Goal: Task Accomplishment & Management: Manage account settings

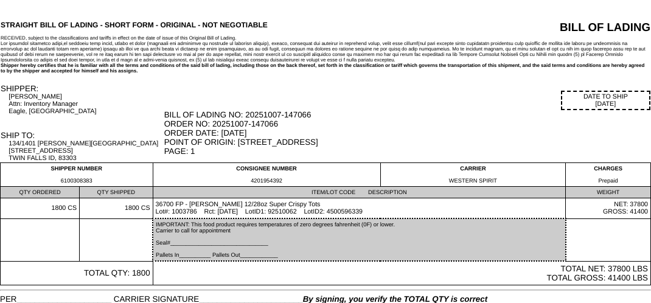
scroll to position [43, 0]
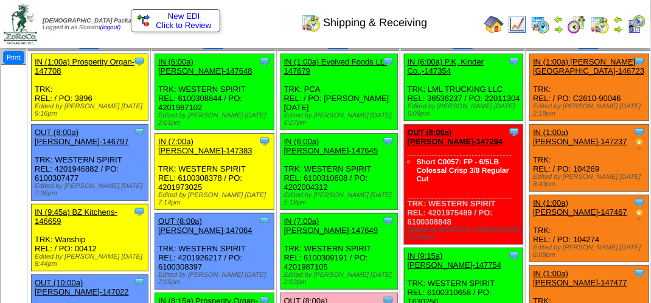
scroll to position [70, 0]
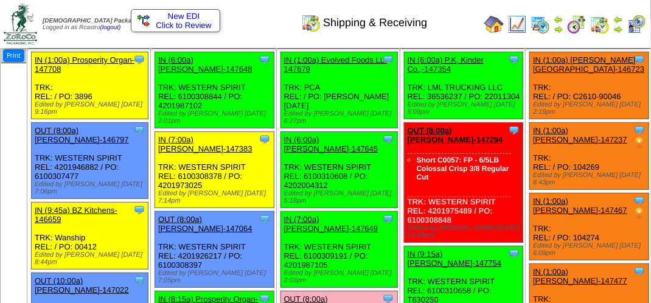
click at [352, 229] on div "IN (7:00a) [PERSON_NAME]-147649" at bounding box center [338, 224] width 109 height 18
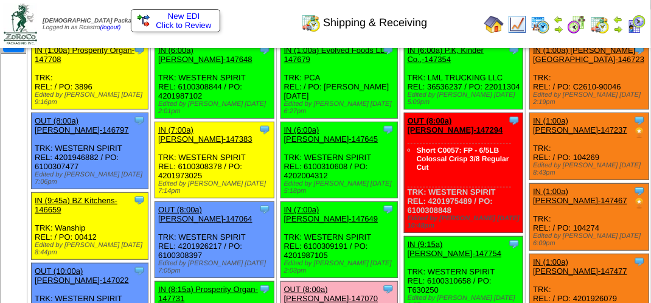
scroll to position [0, 0]
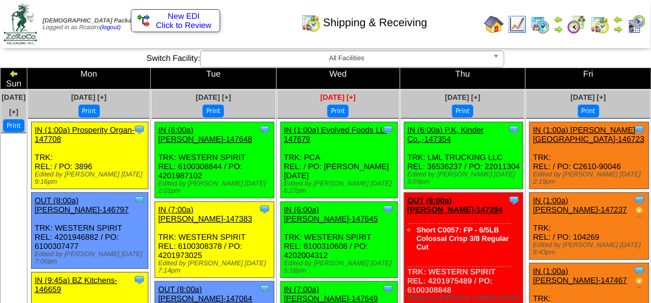
click at [326, 93] on span "[DATE] [+]" at bounding box center [338, 97] width 35 height 9
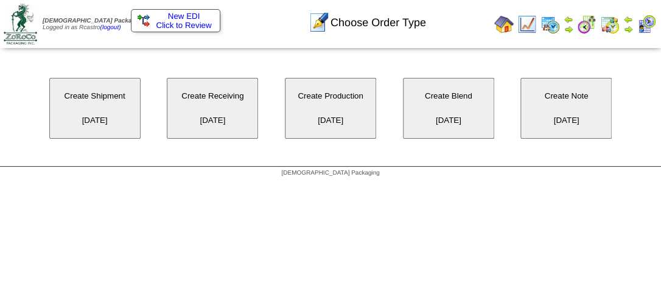
click at [326, 104] on button "Create Production 10/08/2025" at bounding box center [330, 108] width 91 height 61
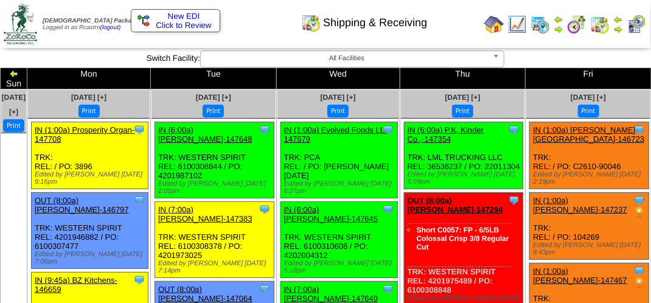
click at [327, 105] on button "Print" at bounding box center [337, 111] width 21 height 13
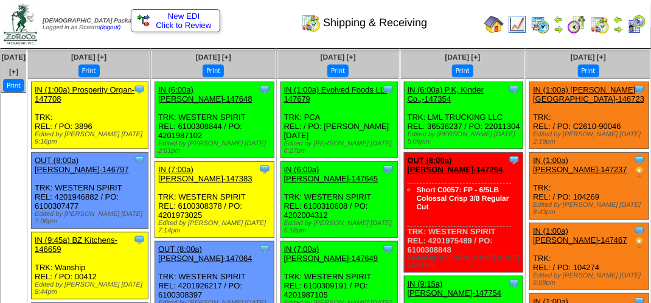
scroll to position [122, 0]
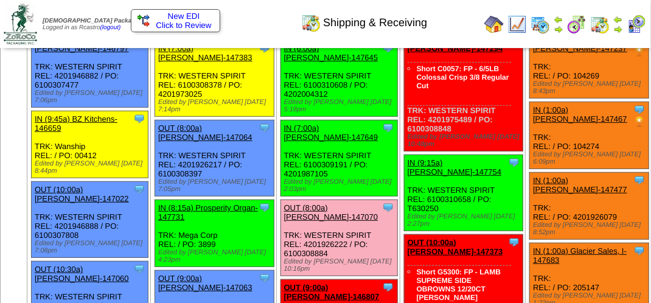
scroll to position [183, 0]
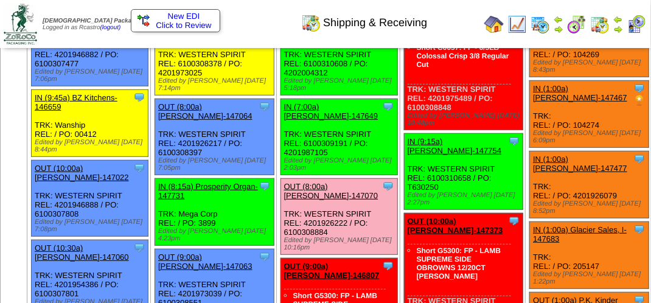
click at [301, 200] on link "OUT (8:00a) [PERSON_NAME]-147070" at bounding box center [331, 191] width 94 height 18
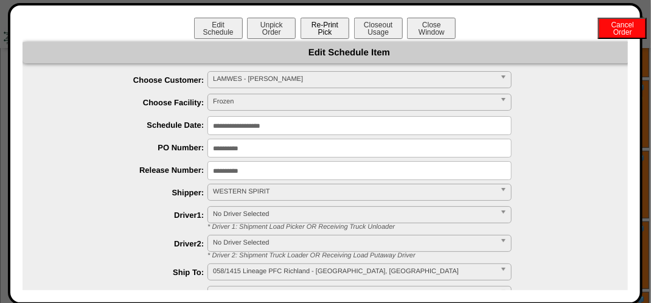
click at [333, 29] on button "Re-Print Pick" at bounding box center [325, 28] width 49 height 21
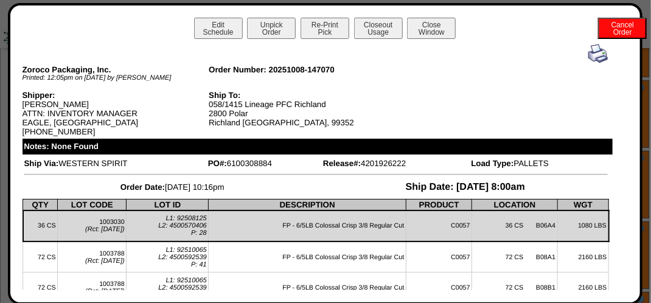
click at [588, 55] on img at bounding box center [597, 53] width 19 height 19
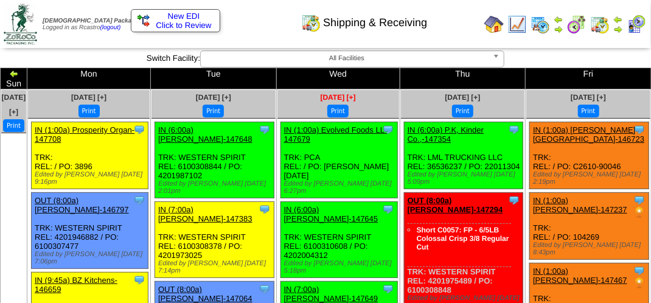
click at [323, 93] on span "[DATE] [+]" at bounding box center [338, 97] width 35 height 9
click at [327, 105] on button "Print" at bounding box center [337, 111] width 21 height 13
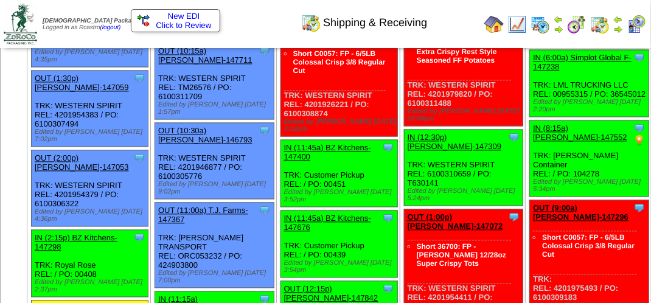
scroll to position [840, 0]
